Goal: Navigation & Orientation: Understand site structure

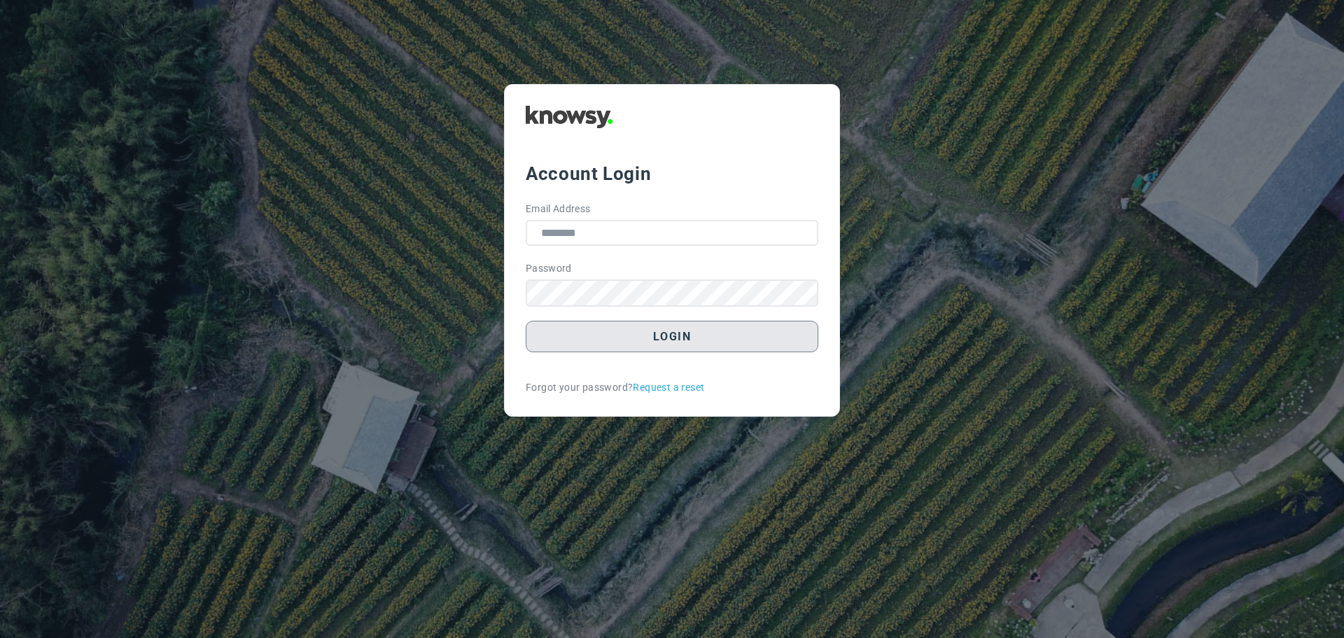
type input "**********"
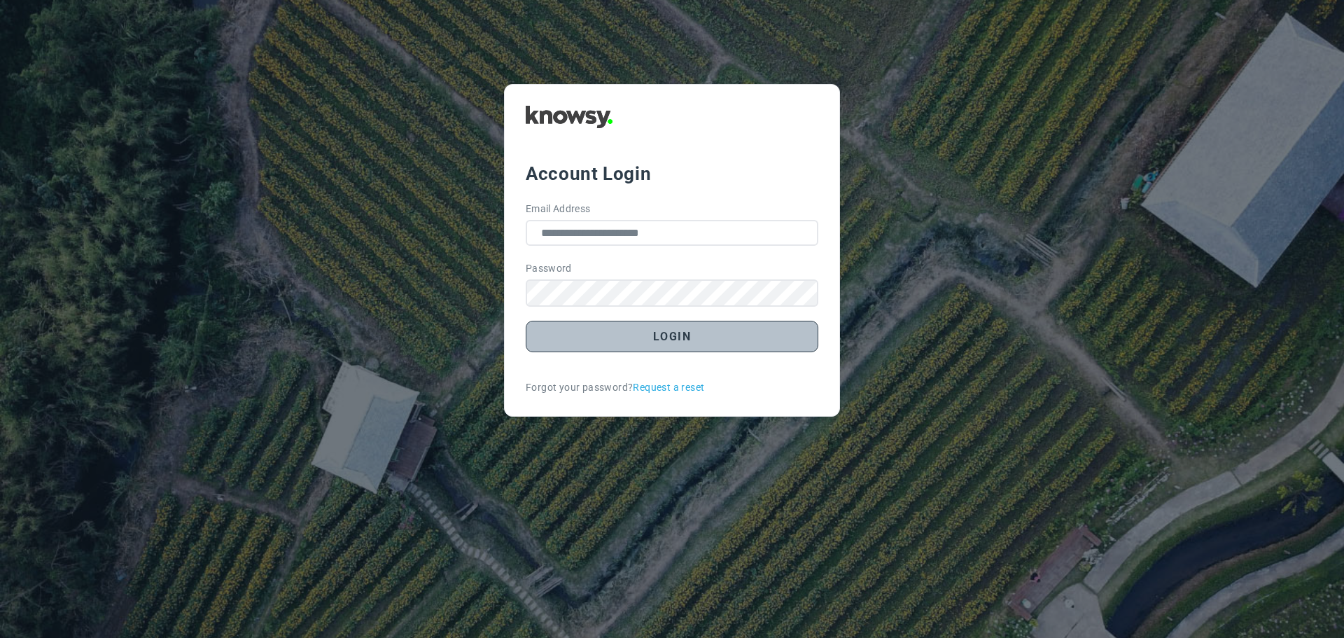
click at [687, 344] on button "Login" at bounding box center [672, 336] width 293 height 31
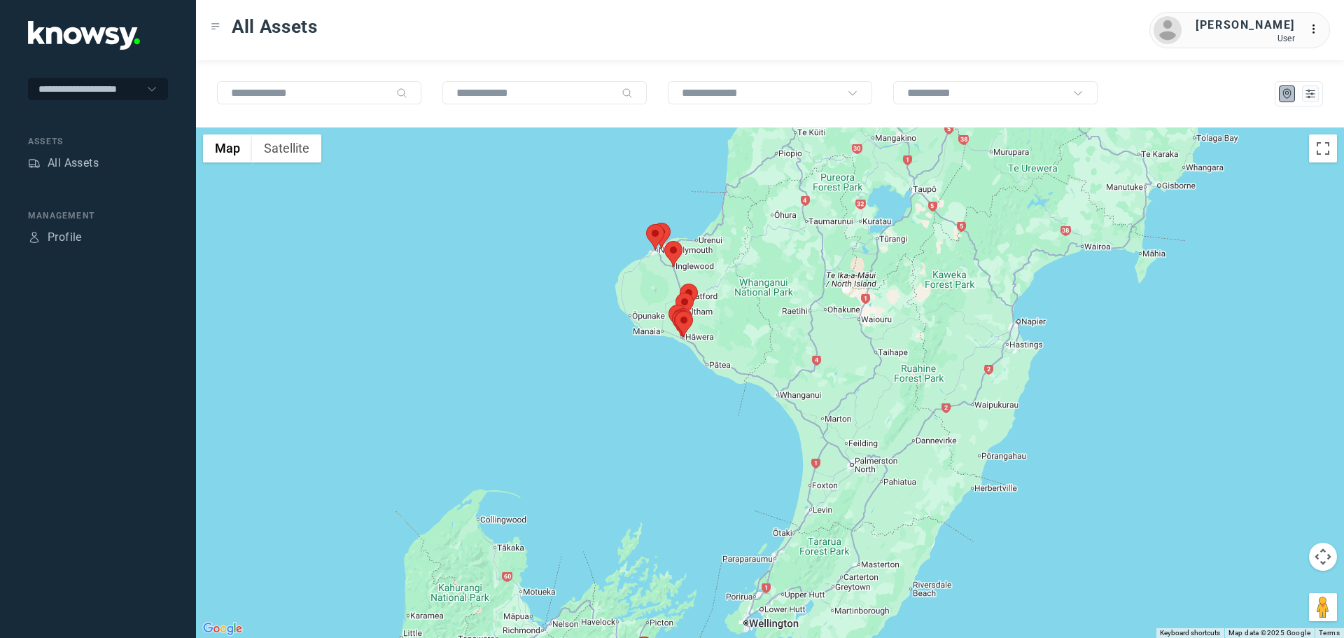
drag, startPoint x: 782, startPoint y: 235, endPoint x: 658, endPoint y: 305, distance: 142.3
click at [666, 455] on div "To navigate, press the arrow keys." at bounding box center [1240, 455] width 1148 height 0
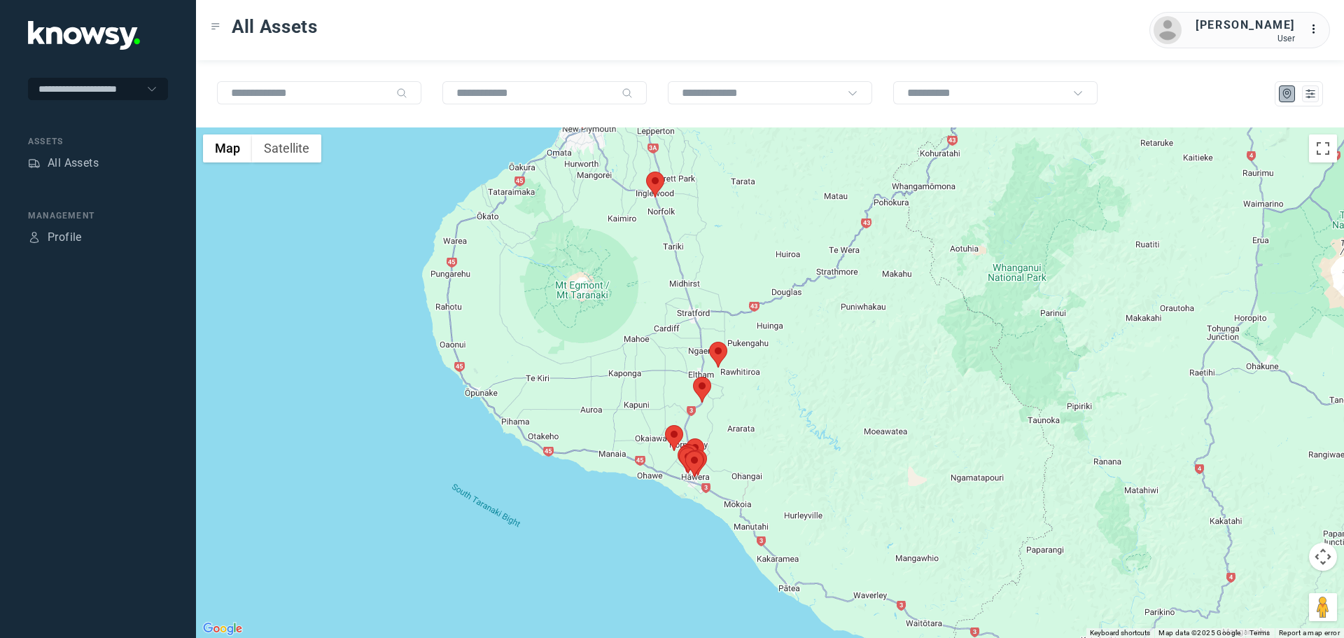
click at [646, 171] on area at bounding box center [646, 171] width 0 height 0
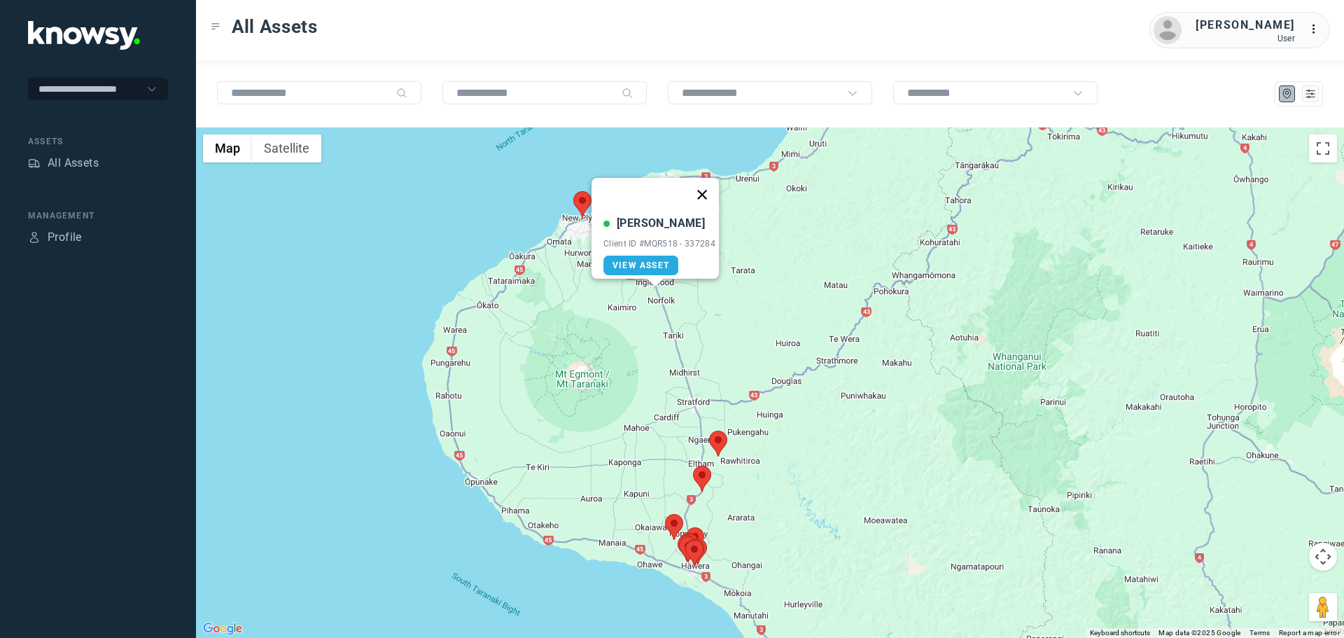
click at [710, 186] on button "Close" at bounding box center [702, 195] width 34 height 34
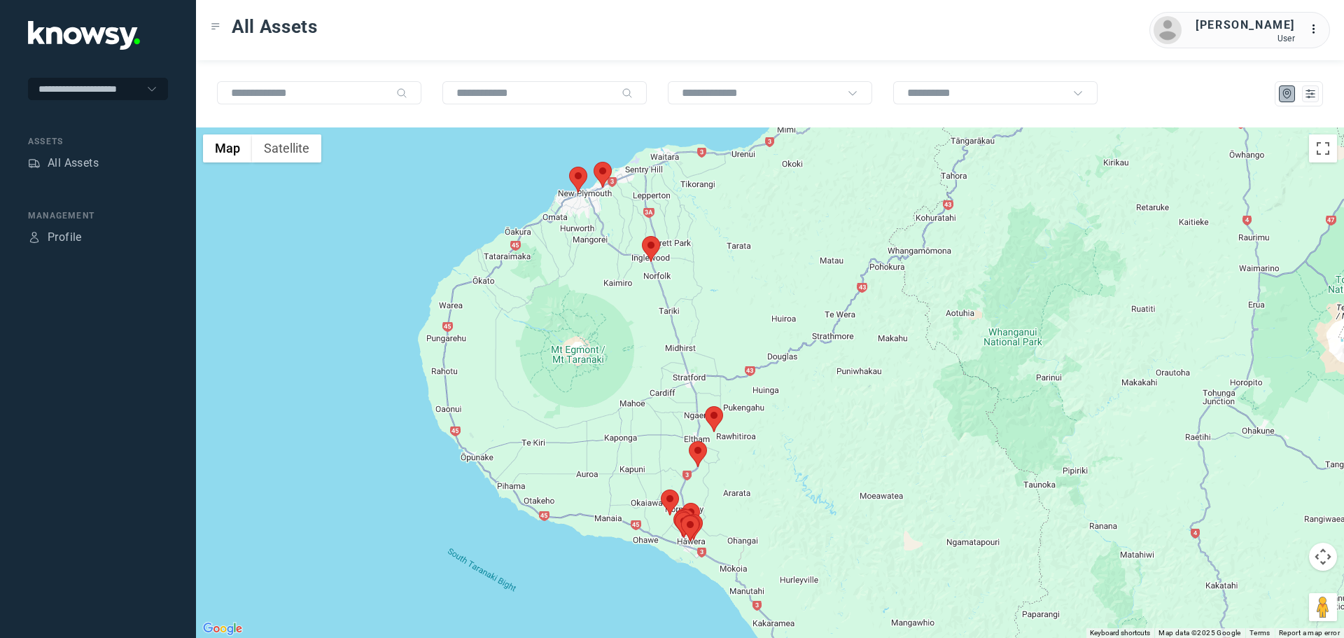
drag, startPoint x: 678, startPoint y: 497, endPoint x: 660, endPoint y: 409, distance: 89.4
click at [659, 412] on div at bounding box center [770, 382] width 1148 height 510
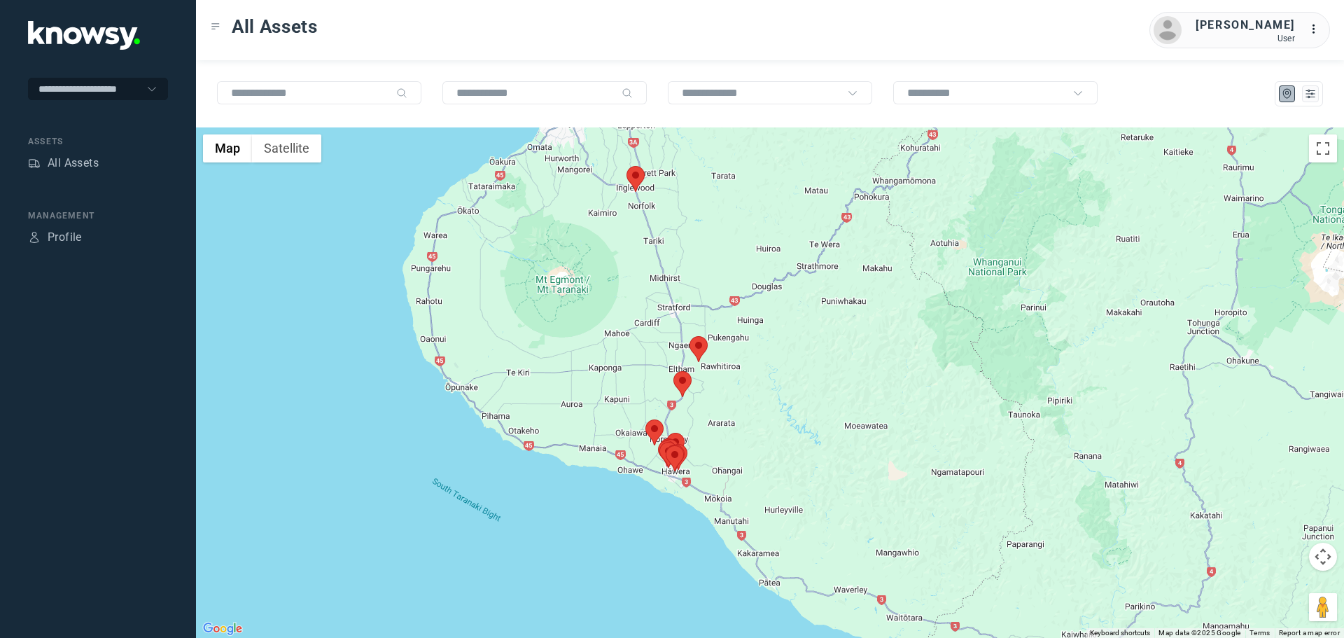
click at [673, 371] on area at bounding box center [673, 371] width 0 height 0
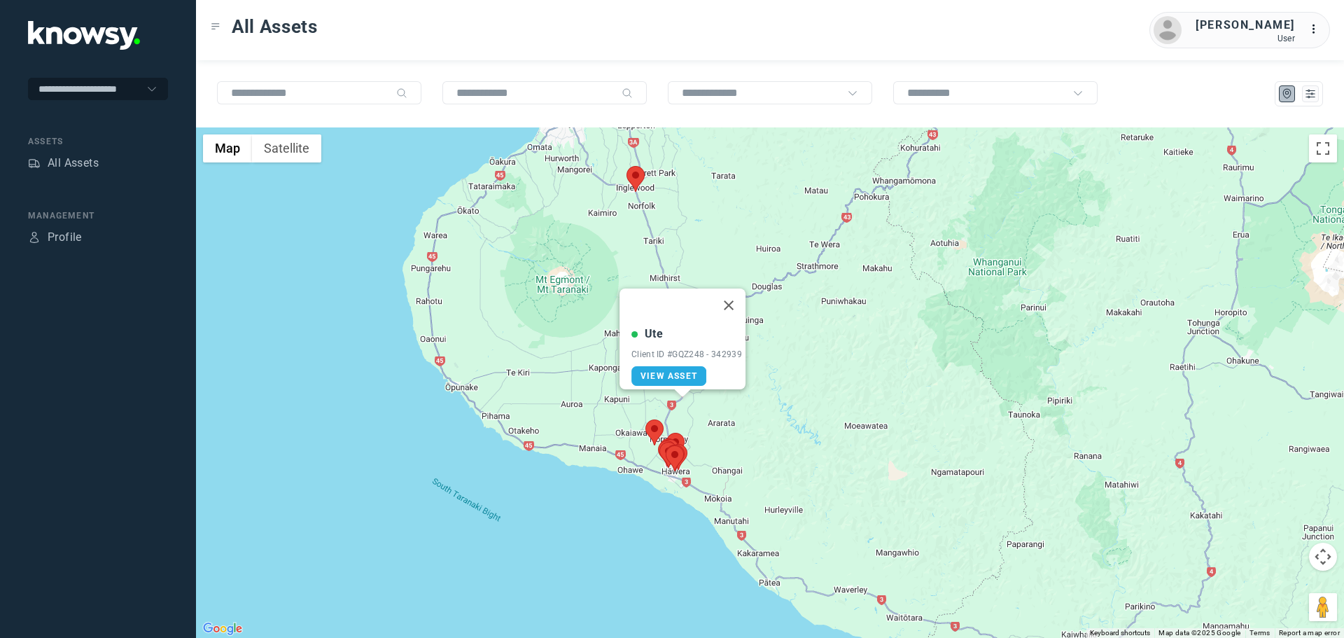
click at [739, 298] on button "Close" at bounding box center [729, 305] width 34 height 34
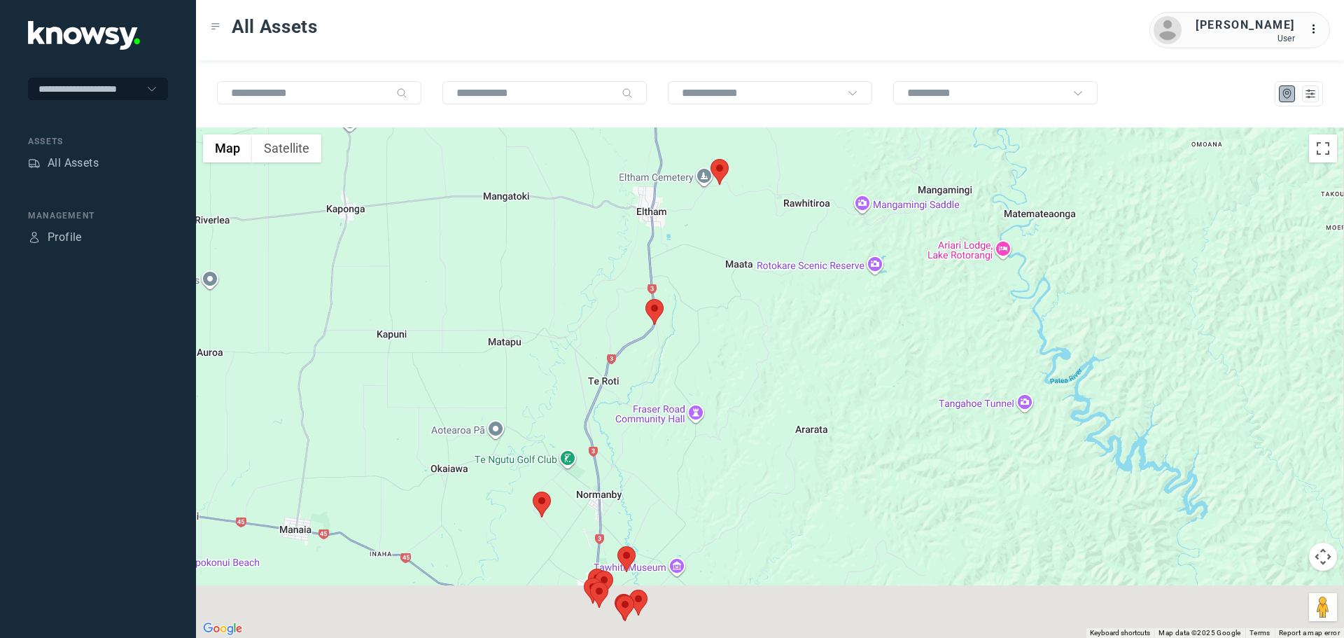
drag, startPoint x: 629, startPoint y: 488, endPoint x: 581, endPoint y: 348, distance: 148.1
click at [581, 348] on div at bounding box center [770, 382] width 1148 height 510
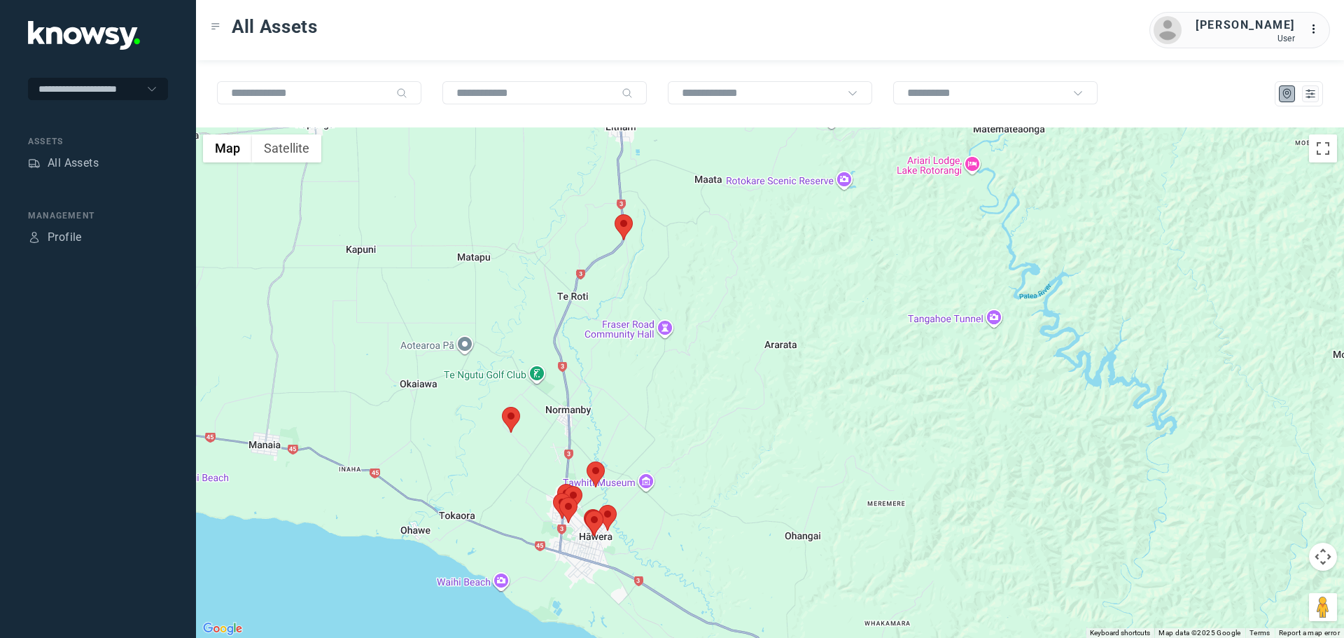
click at [615, 214] on area at bounding box center [615, 214] width 0 height 0
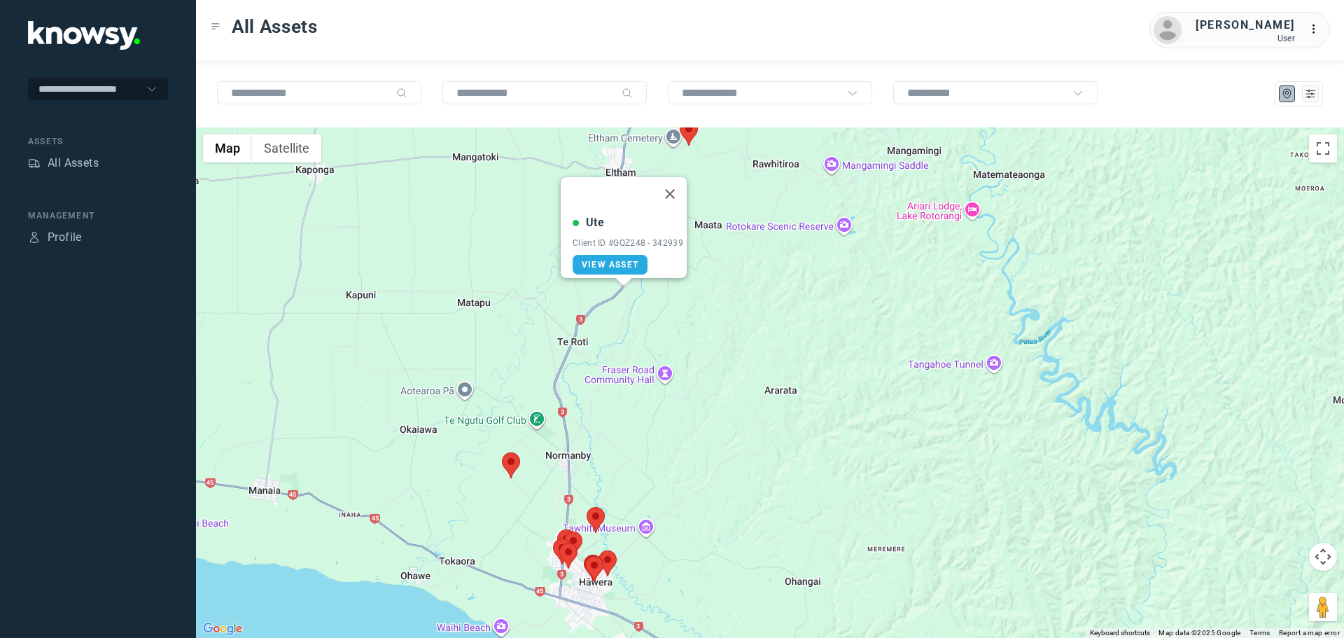
drag, startPoint x: 679, startPoint y: 186, endPoint x: 673, endPoint y: 194, distance: 9.9
click at [678, 186] on button "Close" at bounding box center [670, 194] width 34 height 34
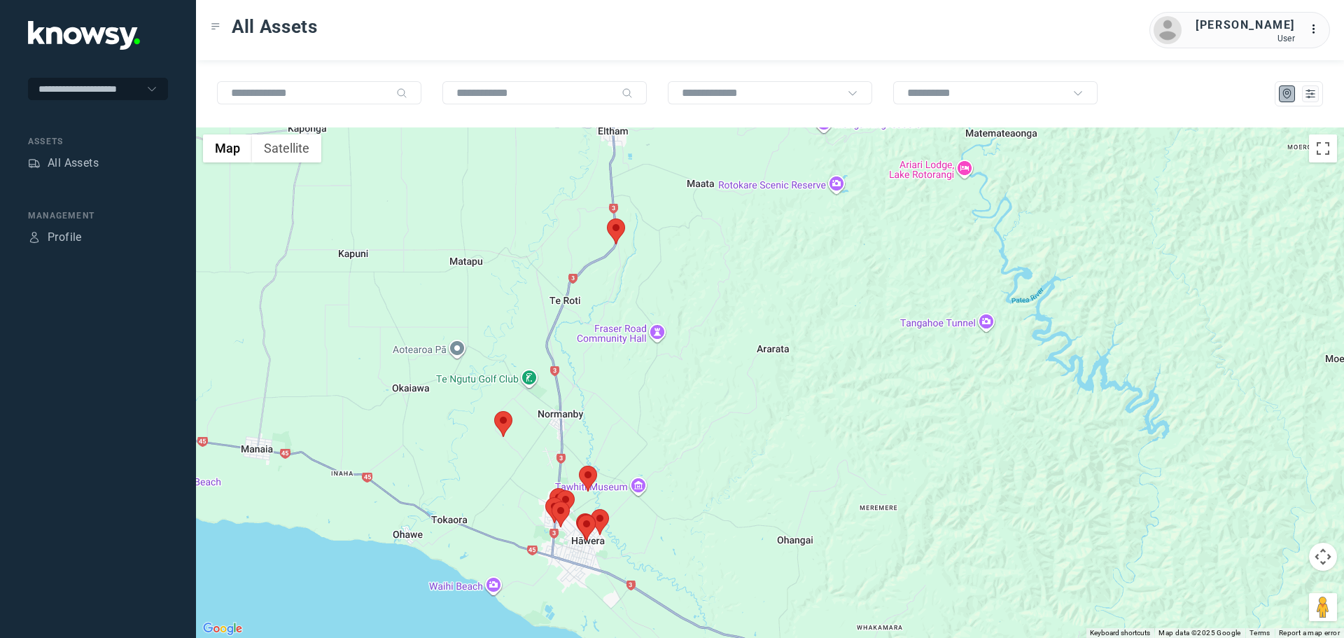
drag, startPoint x: 601, startPoint y: 433, endPoint x: 571, endPoint y: 293, distance: 143.0
click at [571, 293] on div at bounding box center [770, 382] width 1148 height 510
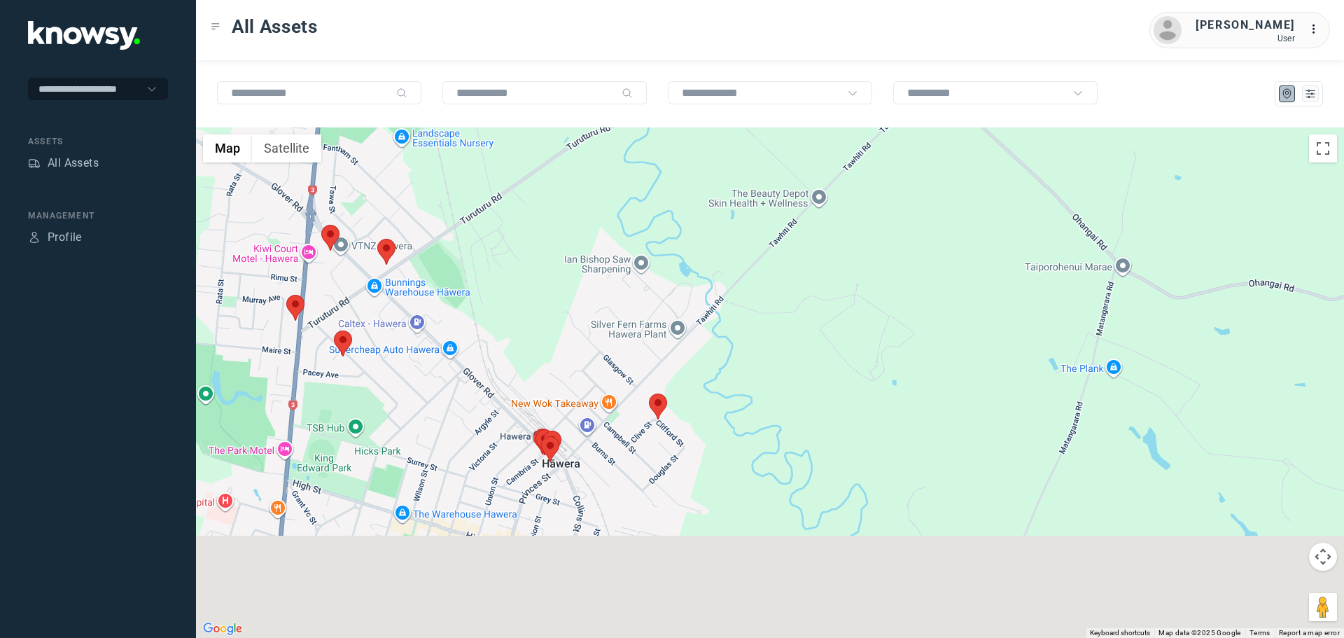
drag, startPoint x: 595, startPoint y: 529, endPoint x: 538, endPoint y: 342, distance: 195.5
click at [538, 342] on div at bounding box center [770, 382] width 1148 height 510
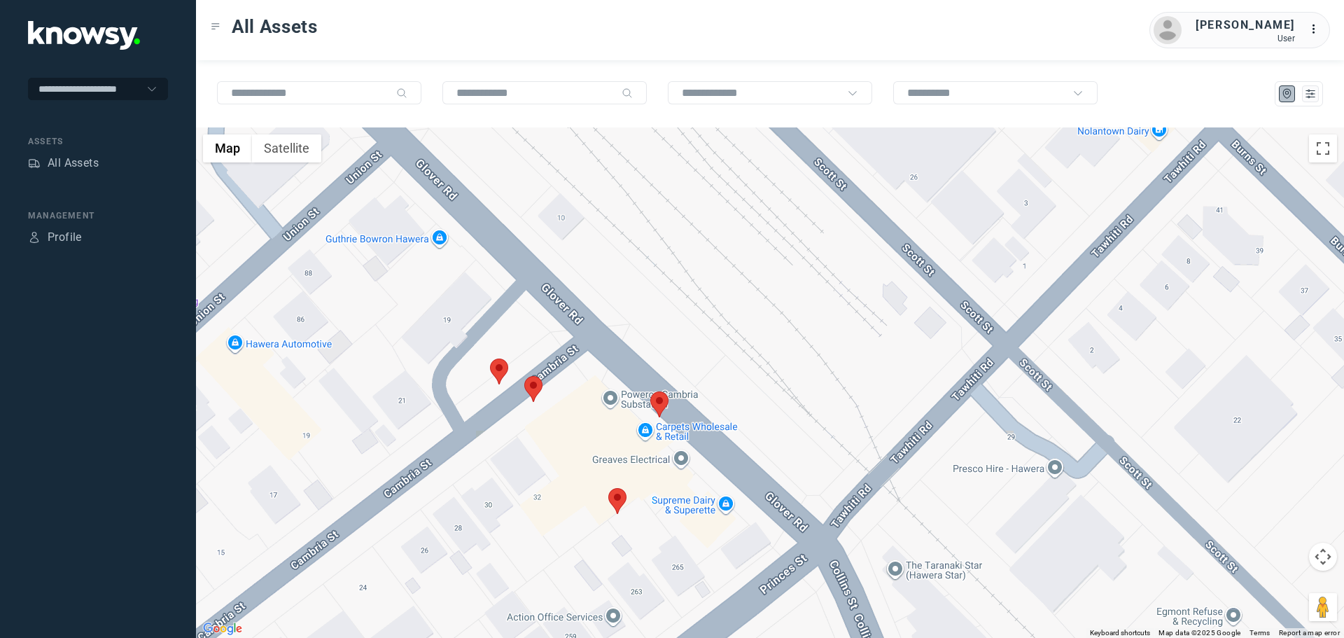
click at [490, 358] on area at bounding box center [490, 358] width 0 height 0
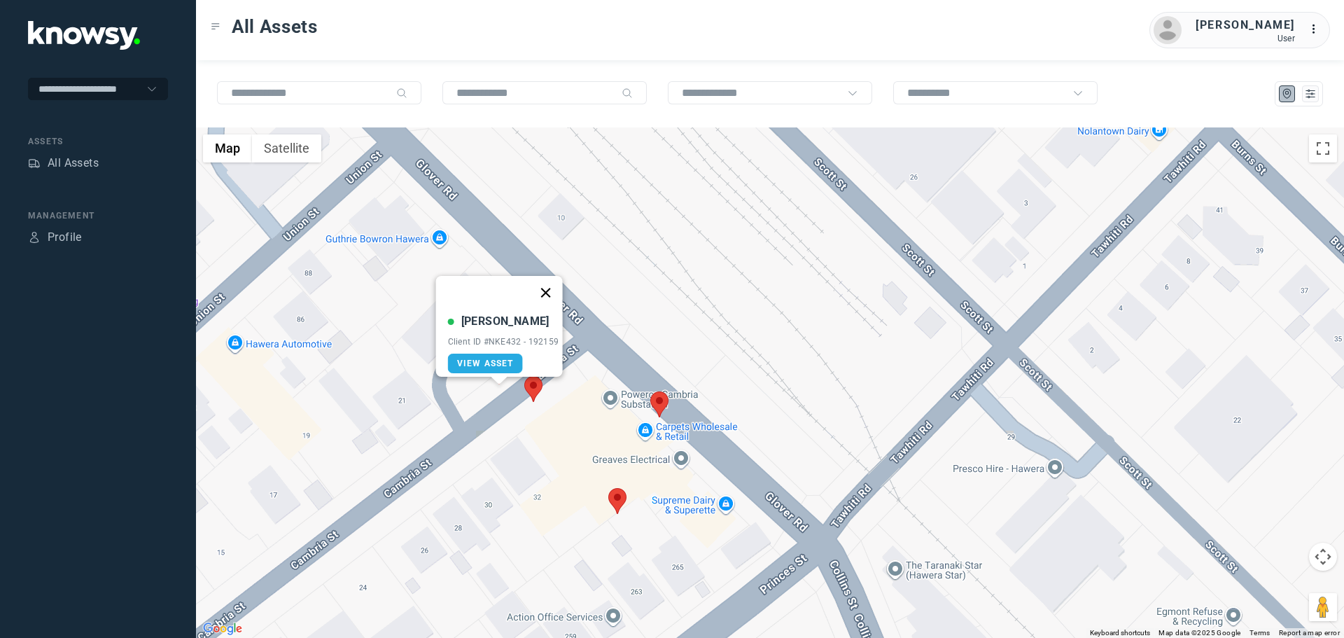
click at [548, 280] on button "Close" at bounding box center [545, 293] width 34 height 34
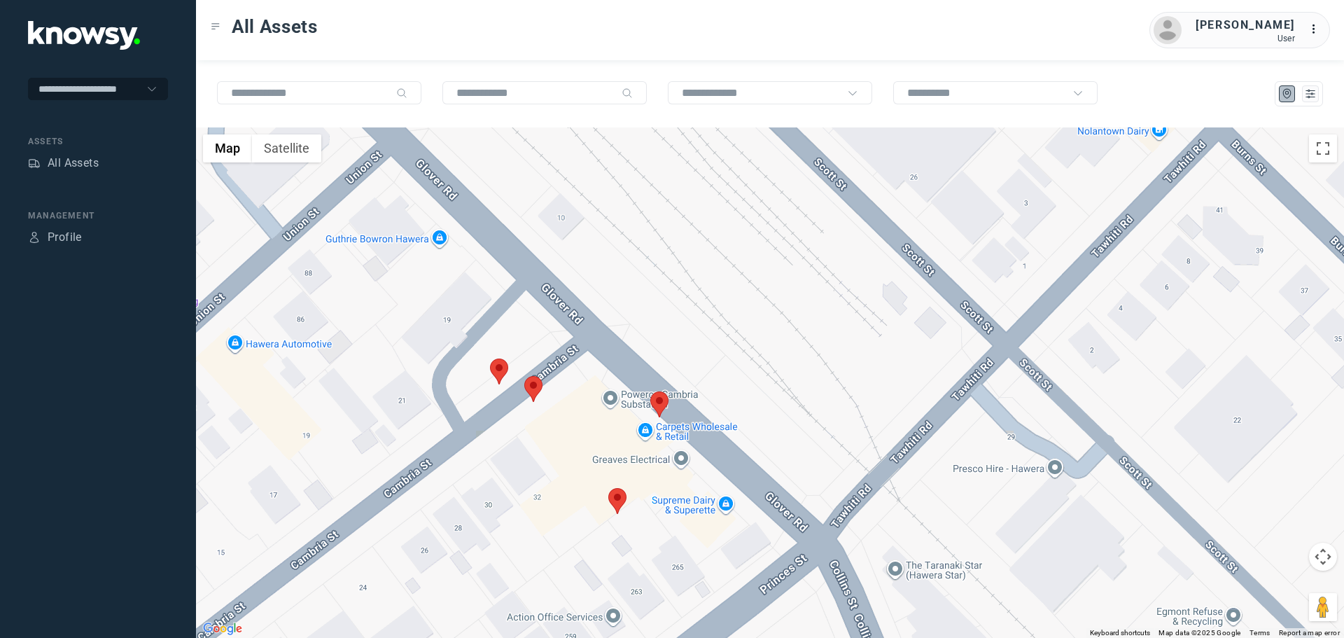
click at [524, 376] on area at bounding box center [524, 376] width 0 height 0
click at [584, 302] on button "Close" at bounding box center [579, 310] width 34 height 34
click at [608, 488] on area at bounding box center [608, 488] width 0 height 0
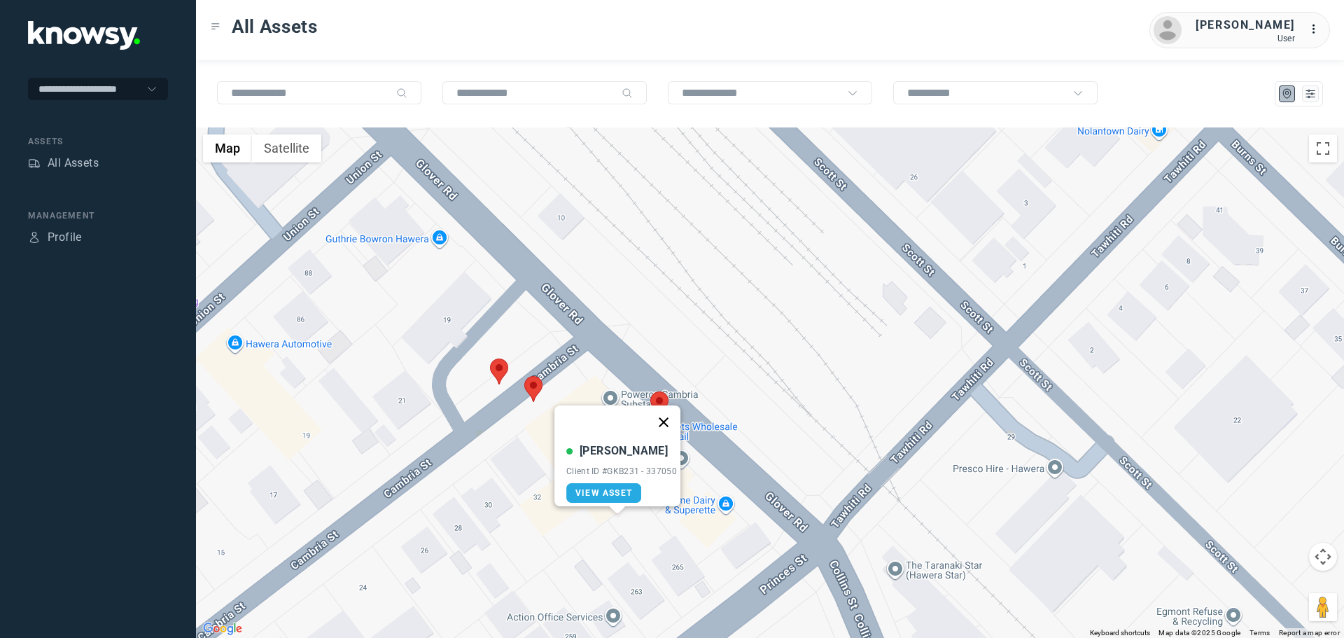
click at [668, 414] on button "Close" at bounding box center [664, 422] width 34 height 34
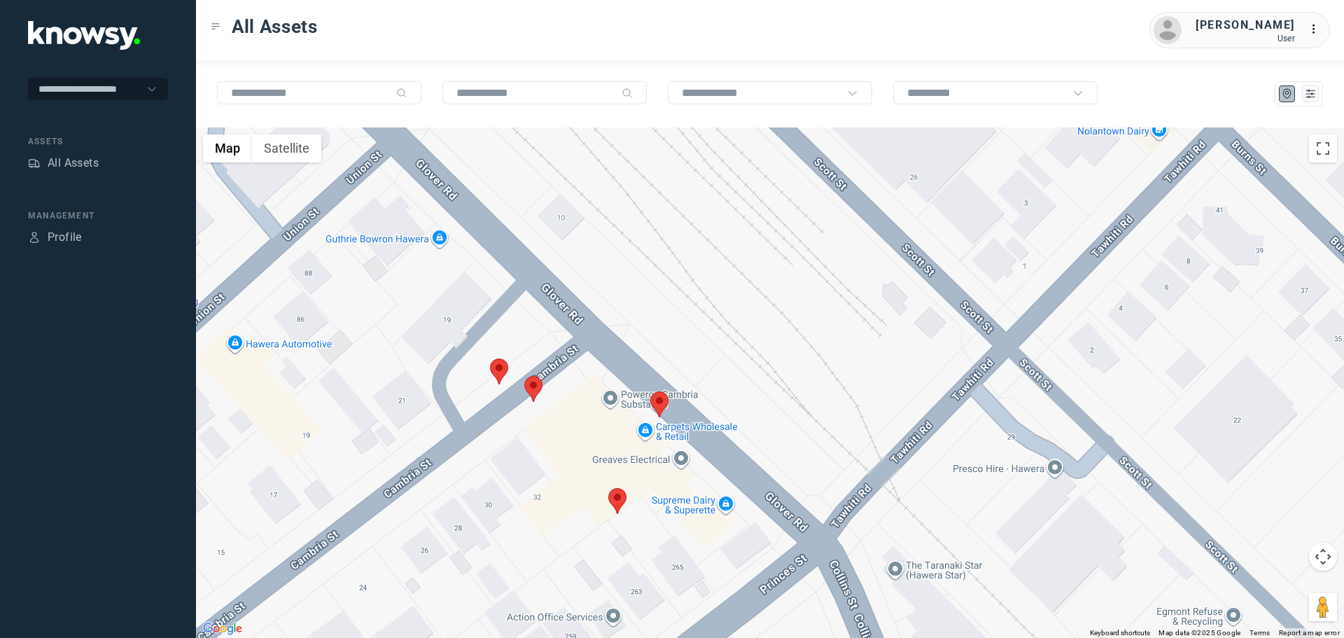
click at [650, 391] on area at bounding box center [650, 391] width 0 height 0
click at [713, 316] on button "Close" at bounding box center [705, 326] width 34 height 34
